Goal: Transaction & Acquisition: Purchase product/service

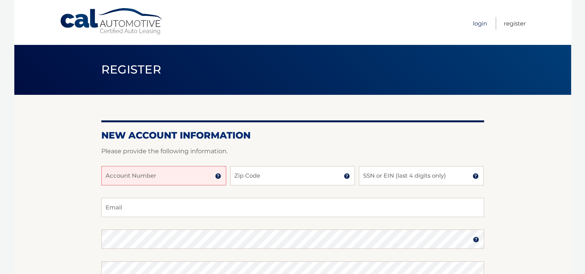
click at [478, 23] on link "Login" at bounding box center [480, 23] width 14 height 13
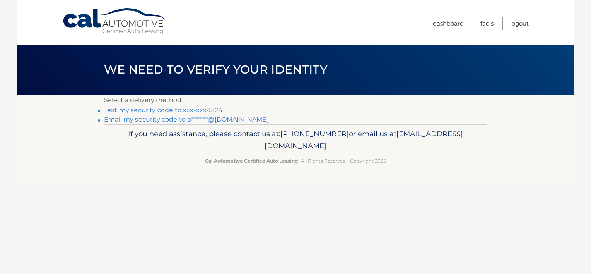
click at [213, 110] on link "Text my security code to xxx-xxx-5124" at bounding box center [163, 109] width 119 height 7
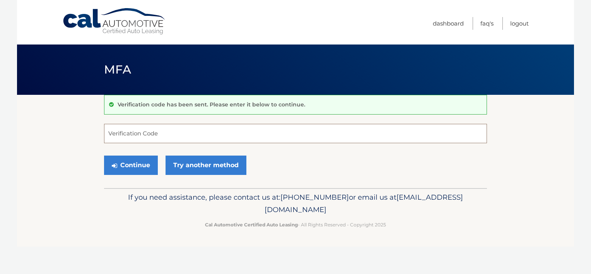
click at [162, 133] on input "Verification Code" at bounding box center [295, 133] width 383 height 19
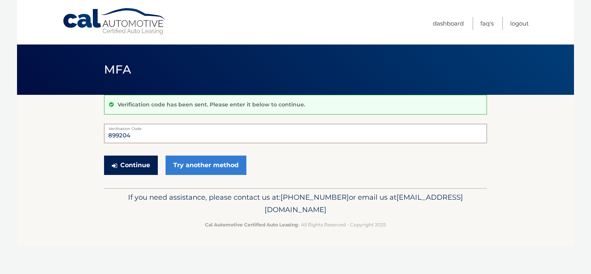
type input "899204"
click at [138, 168] on button "Continue" at bounding box center [131, 164] width 54 height 19
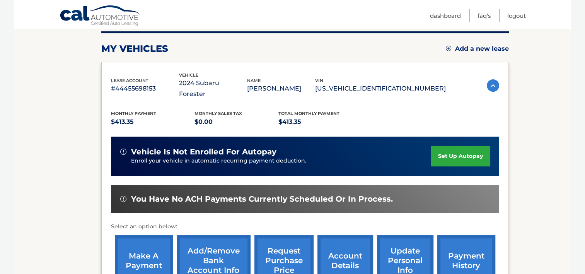
scroll to position [116, 0]
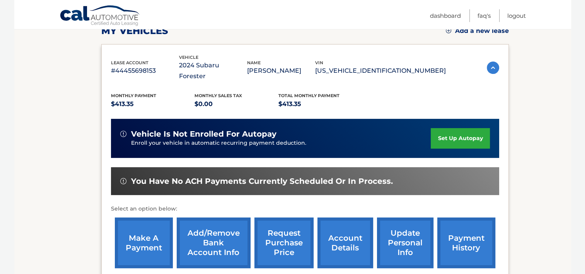
click at [150, 226] on link "make a payment" at bounding box center [144, 242] width 58 height 51
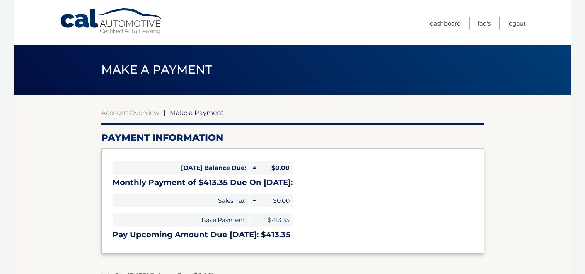
select select "YjliM2MxMjMtMTdkMC00Y2IxLWI4ZWItMTVkZmNiN2MyODg2"
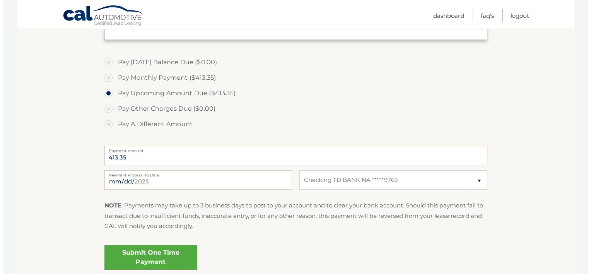
scroll to position [232, 0]
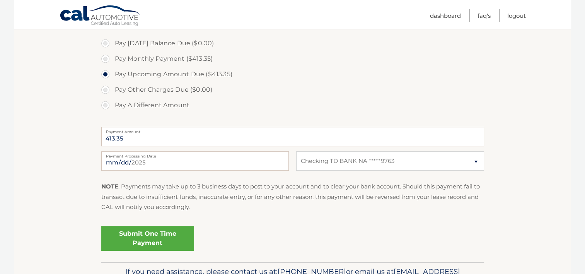
click at [145, 236] on link "Submit One Time Payment" at bounding box center [147, 238] width 93 height 25
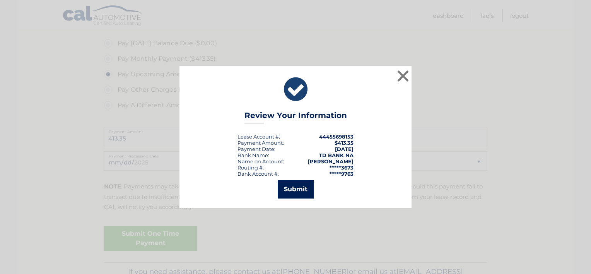
click at [299, 194] on button "Submit" at bounding box center [295, 189] width 36 height 19
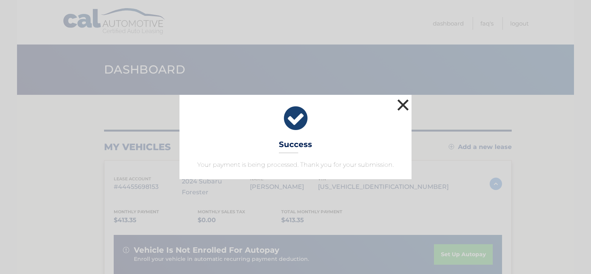
click at [404, 104] on button "×" at bounding box center [402, 104] width 15 height 15
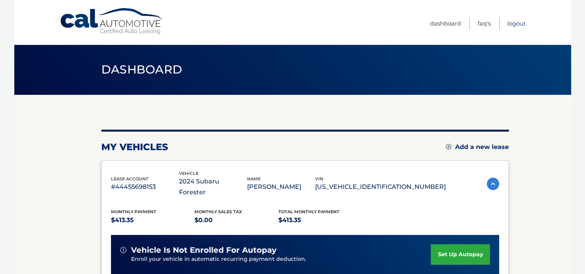
click at [514, 22] on link "Logout" at bounding box center [516, 23] width 19 height 13
